Goal: Transaction & Acquisition: Obtain resource

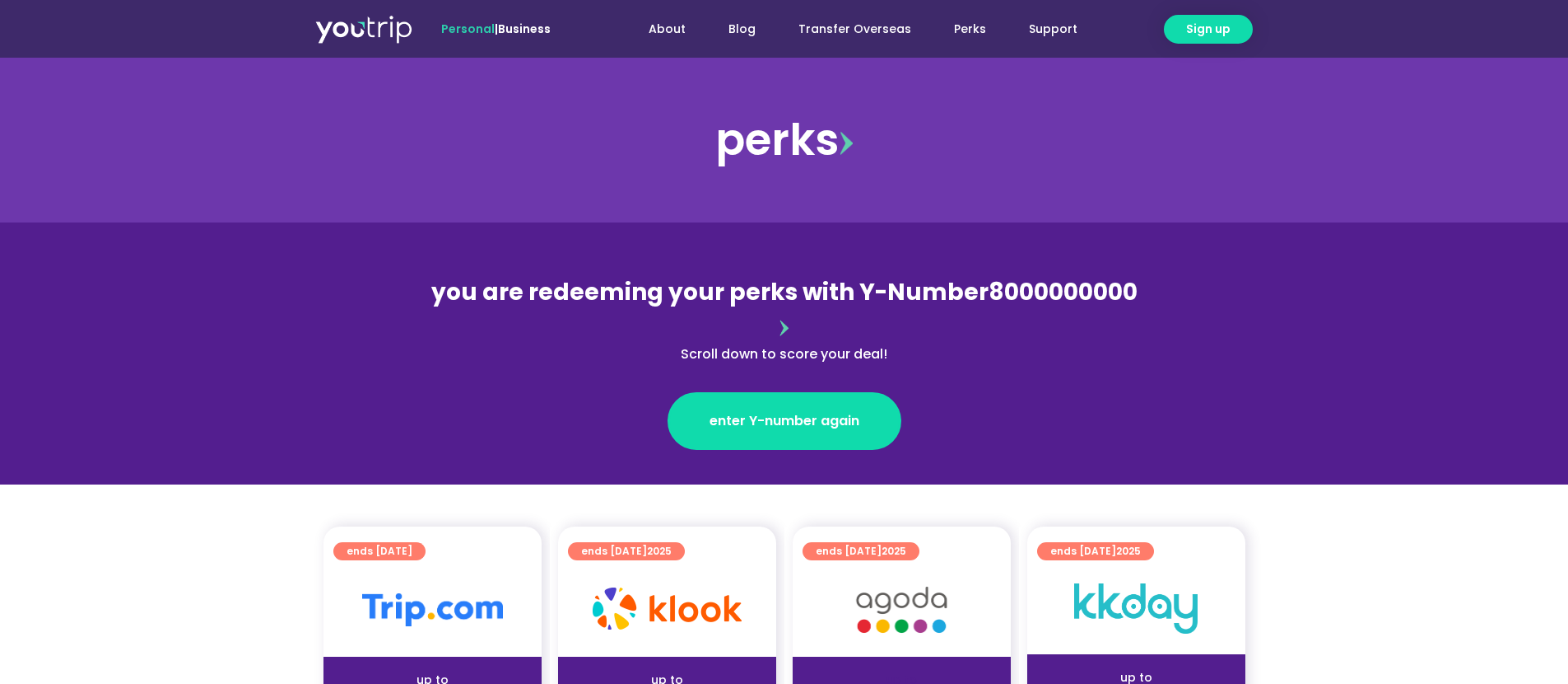
click at [760, 411] on span "enter Y-number again" at bounding box center [784, 421] width 150 height 19
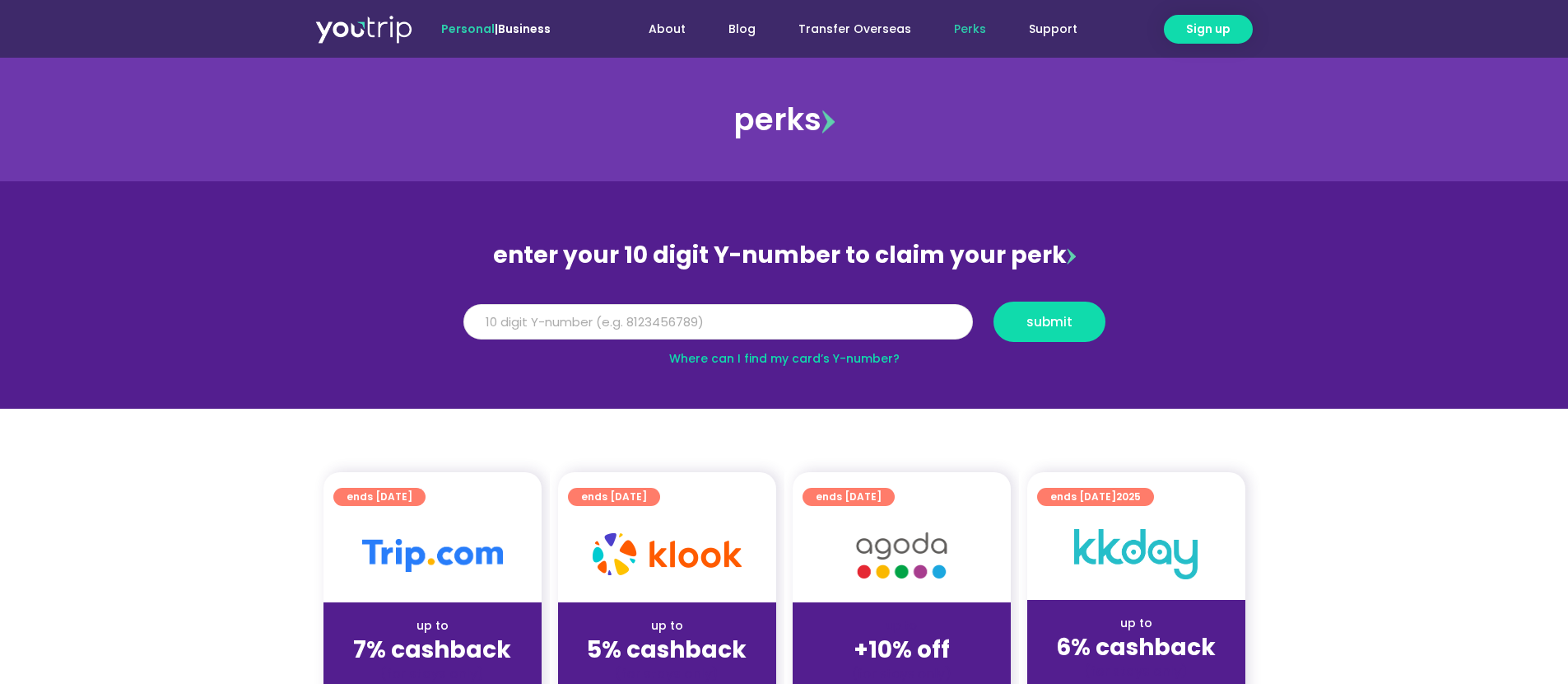
paste input "8164036131"
type input "8164036131"
click at [1032, 315] on span "submit" at bounding box center [1049, 321] width 46 height 13
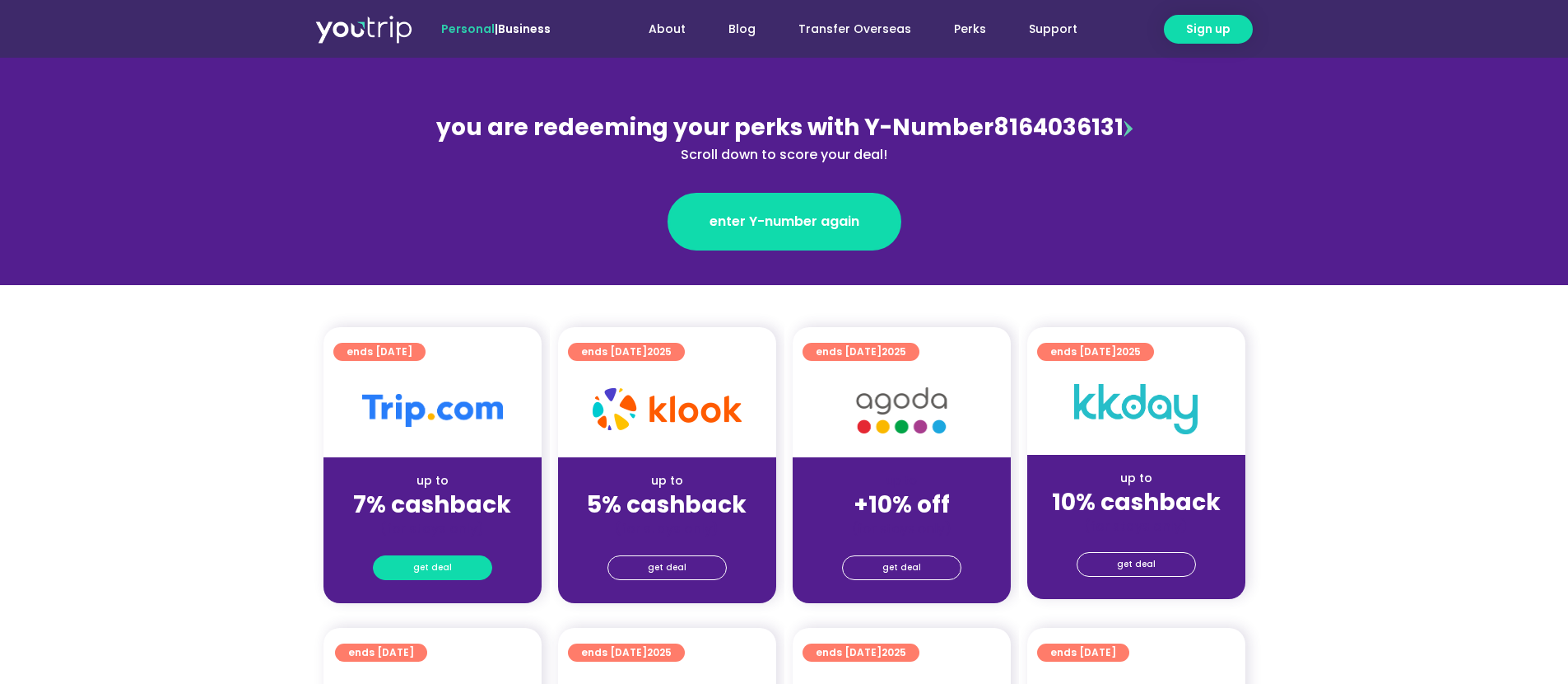
click at [435, 559] on span "get deal" at bounding box center [432, 567] width 39 height 23
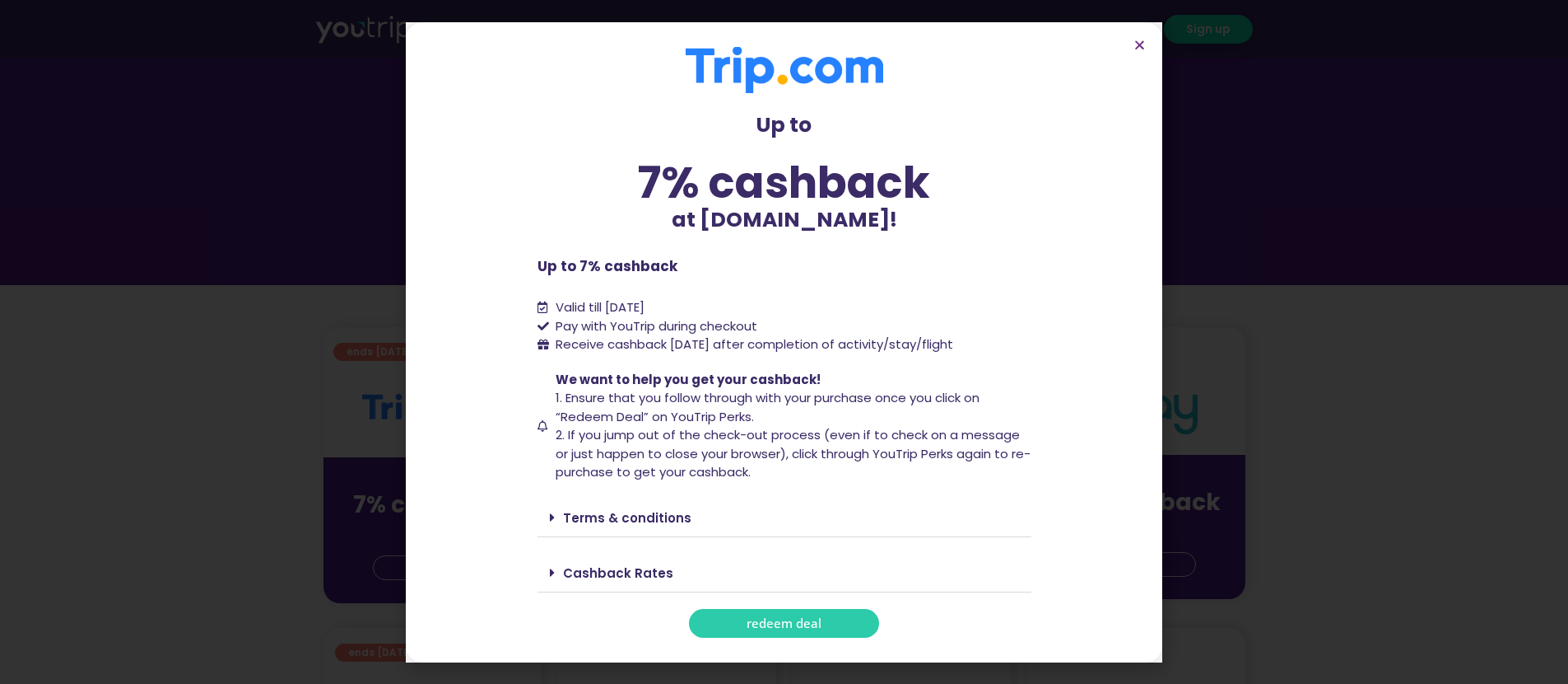
click at [629, 512] on link "Terms & conditions" at bounding box center [627, 517] width 129 height 18
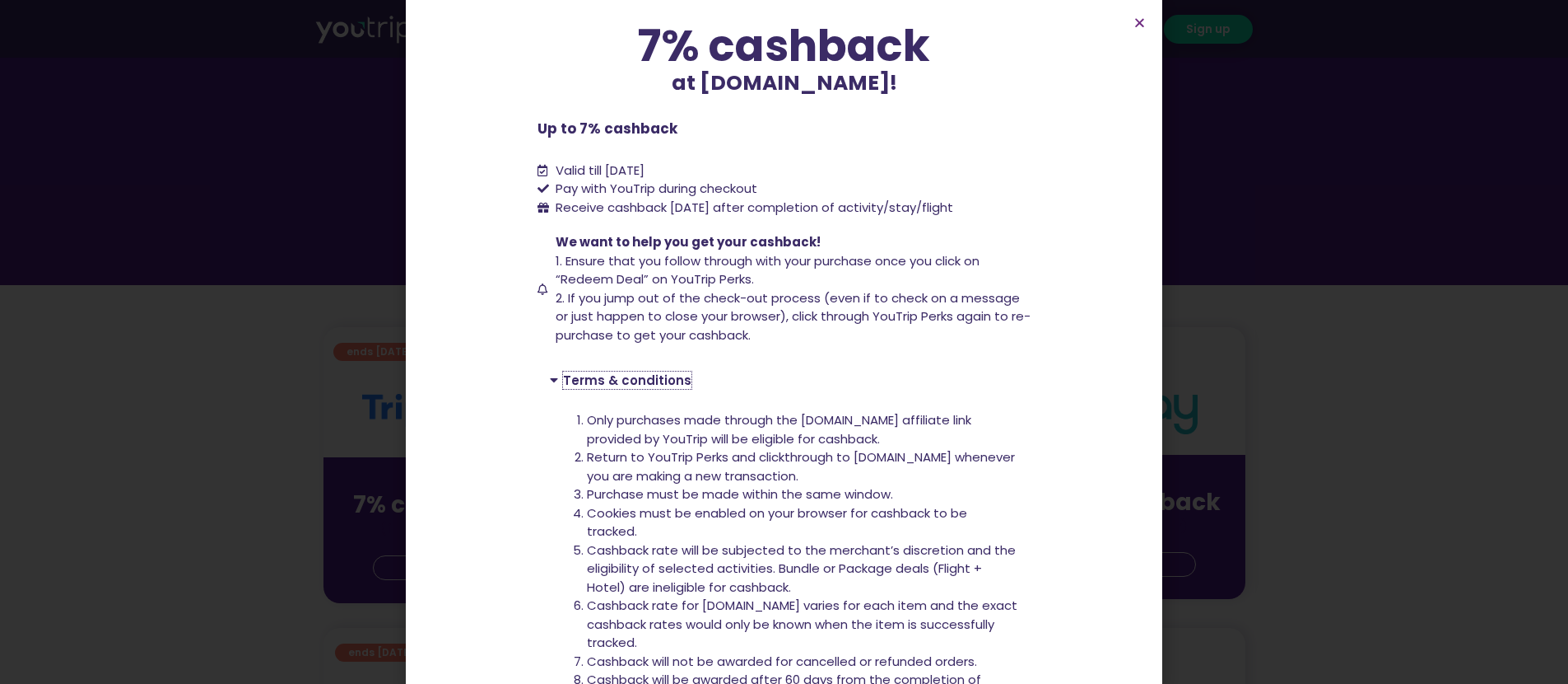
scroll to position [33, 0]
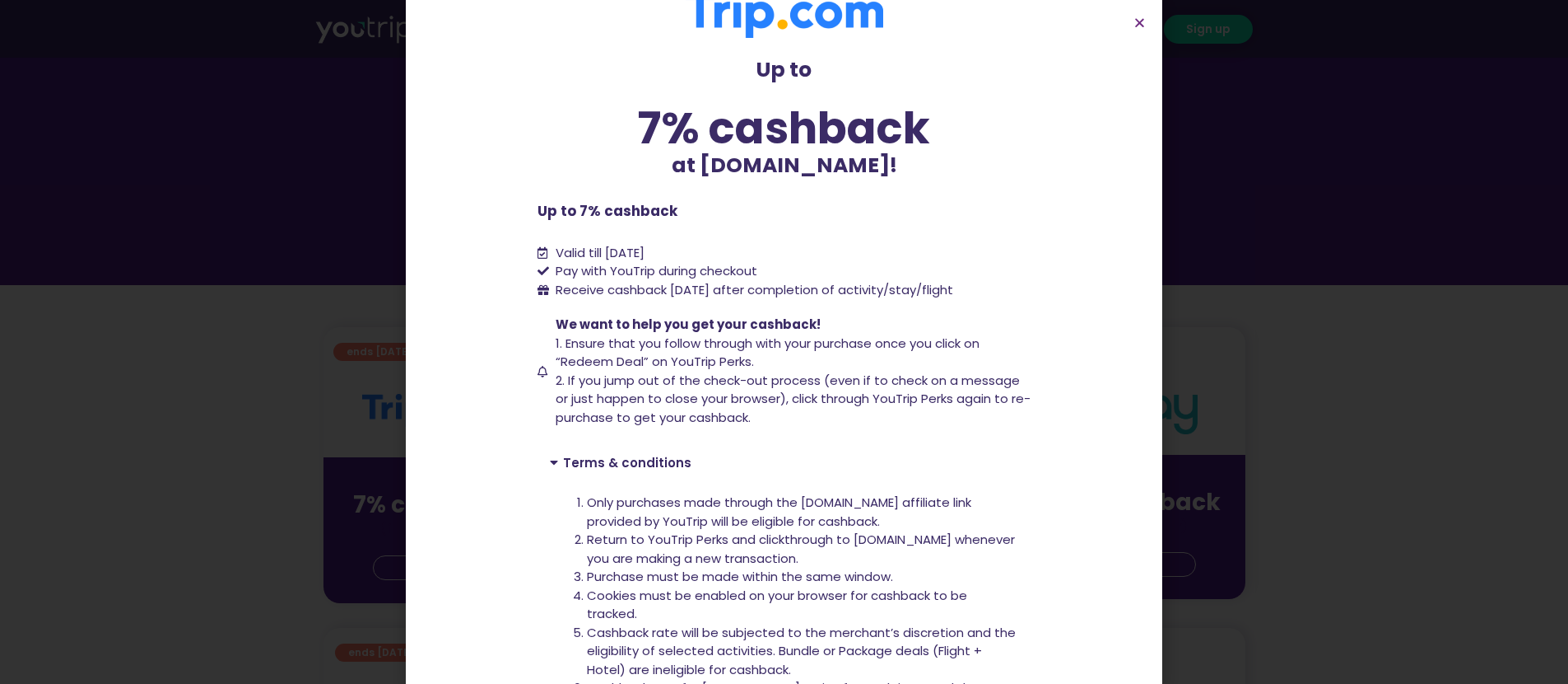
drag, startPoint x: 528, startPoint y: 206, endPoint x: 1015, endPoint y: 305, distance: 497.0
click at [1015, 305] on section "Up to 7% cashback at Trip.com! Up to 7% cashback at Trip.com! Up to 7% cashback…" at bounding box center [784, 531] width 757 height 1128
copy div "Up to 7% cashback Valid till 31 March 2027 Pay with YouTrip during checkout Rec…"
